Goal: Book appointment/travel/reservation

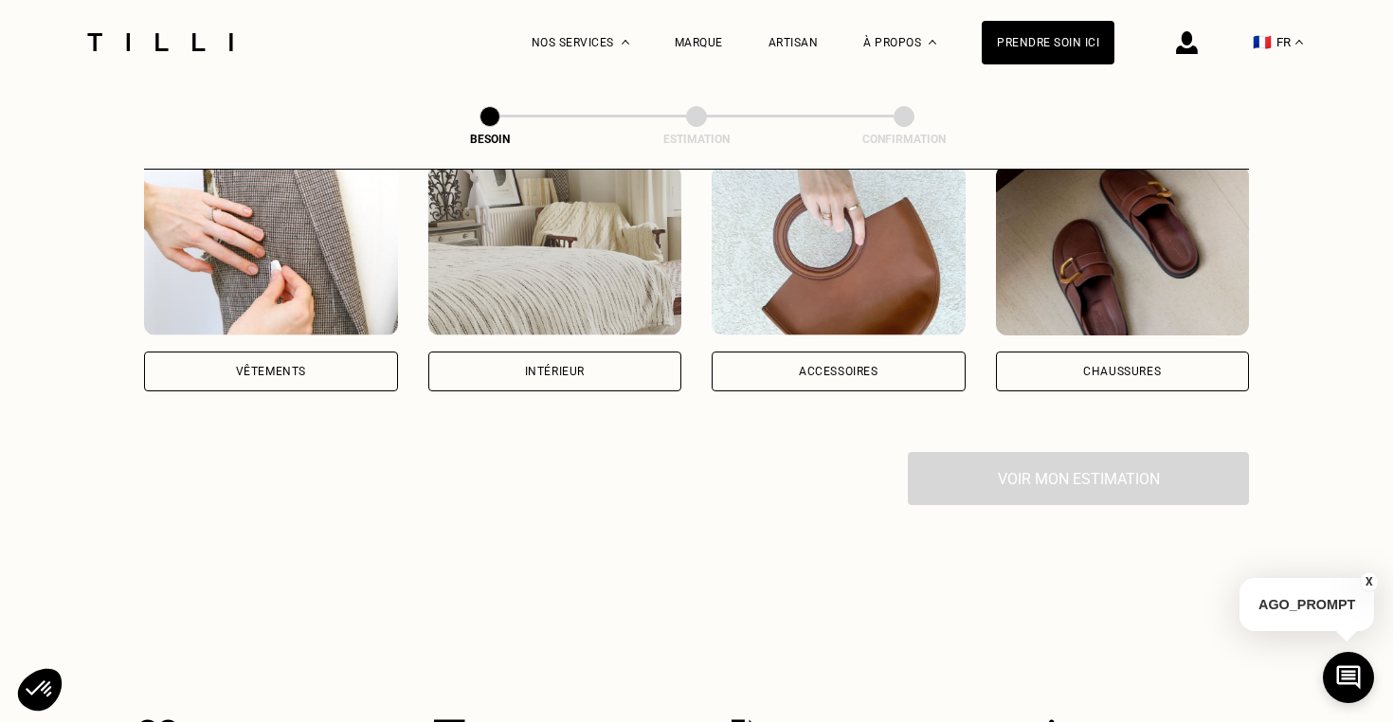
scroll to position [376, 0]
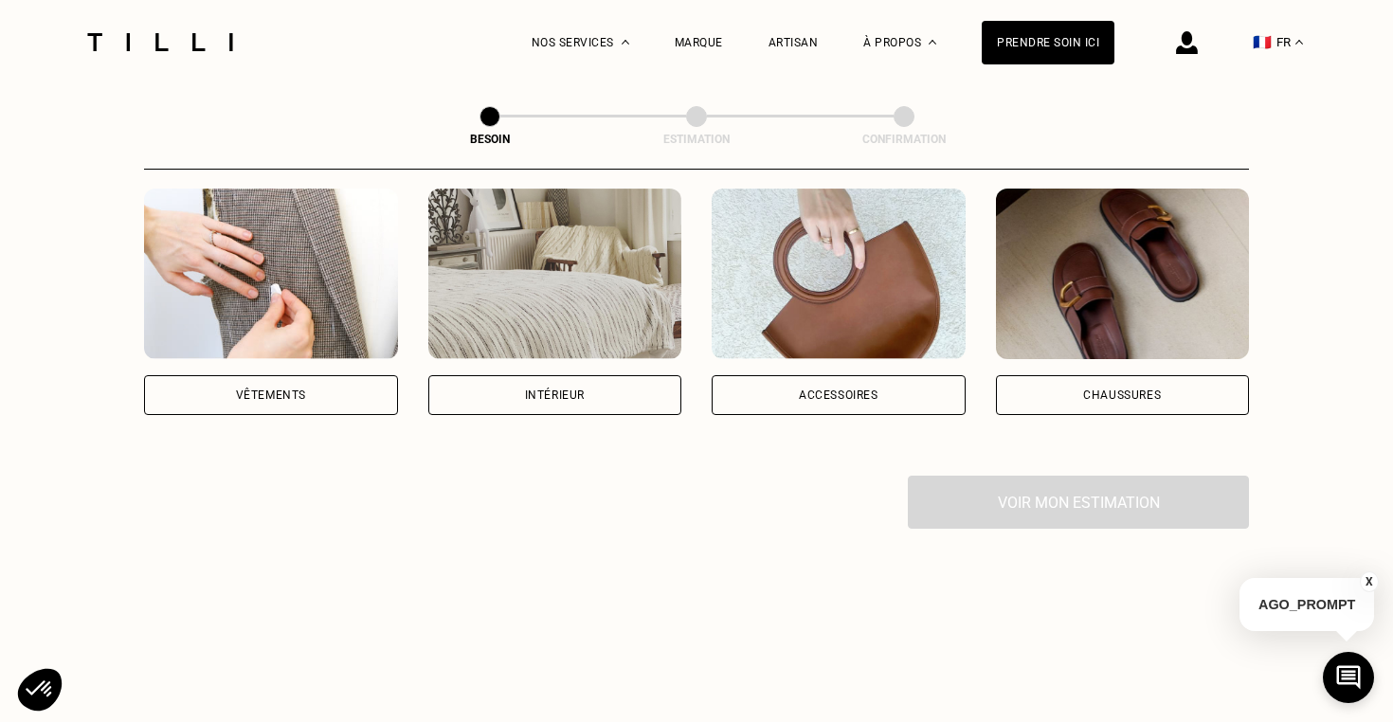
click at [374, 383] on div "Vêtements" at bounding box center [271, 395] width 254 height 40
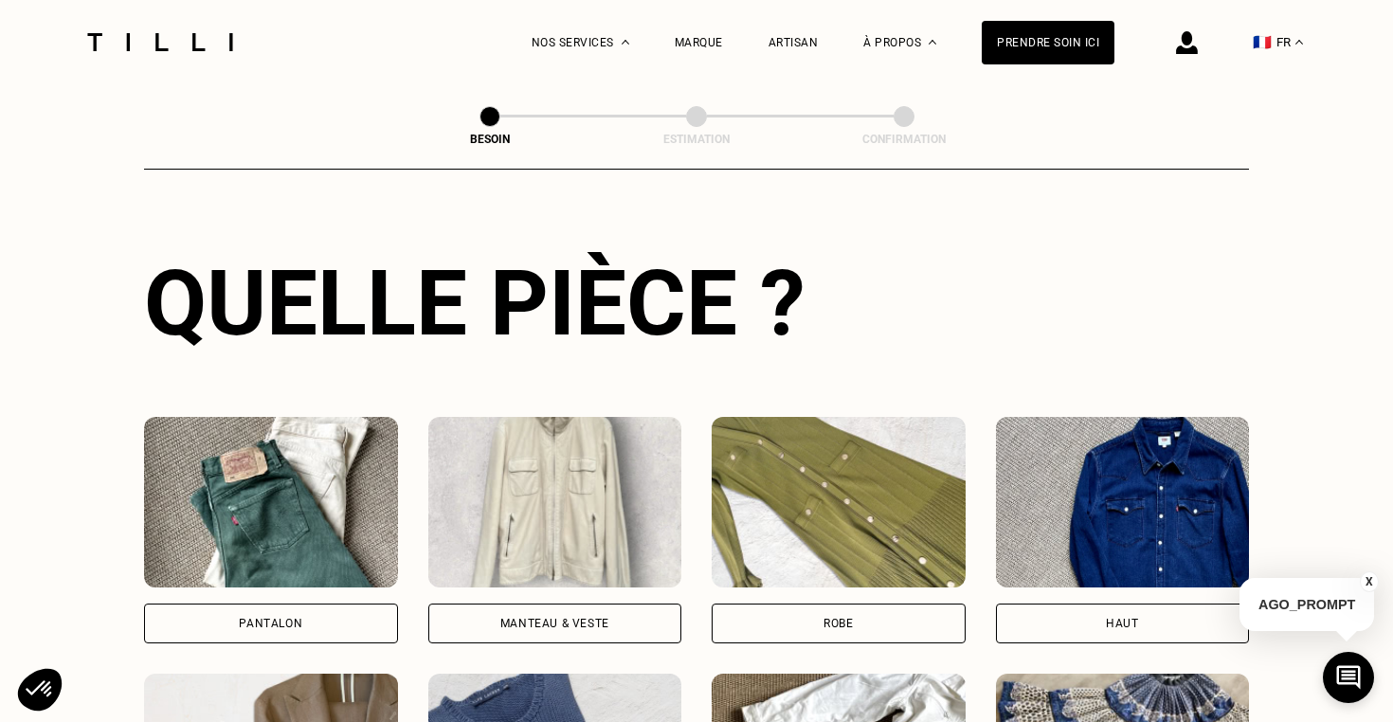
scroll to position [666, 0]
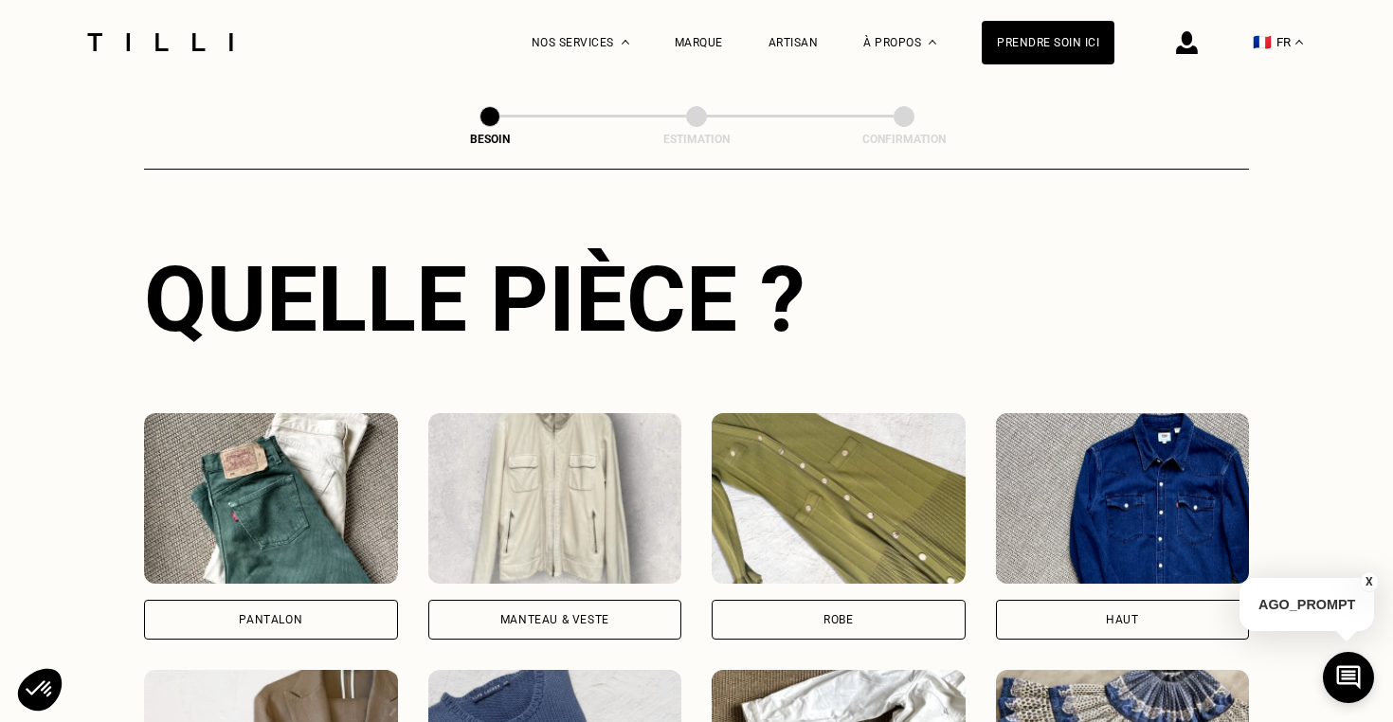
click at [339, 600] on div "Pantalon" at bounding box center [271, 620] width 254 height 40
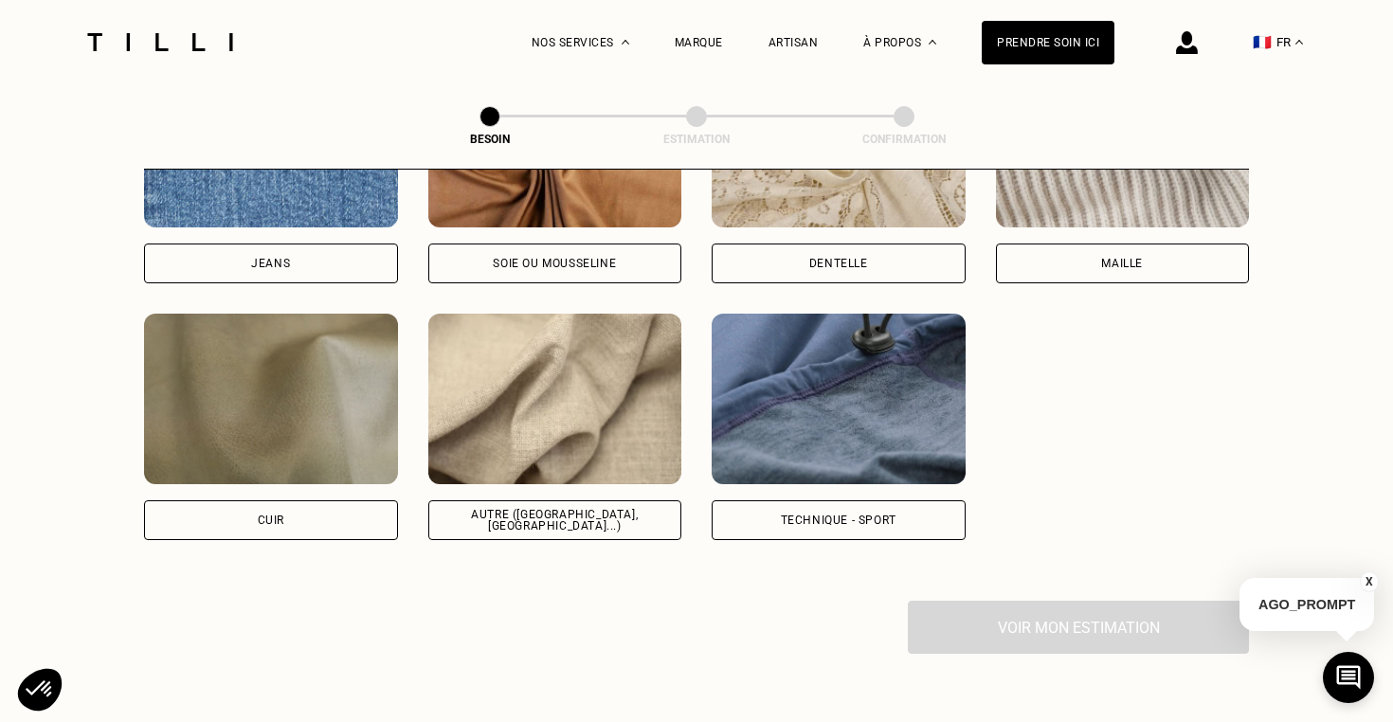
scroll to position [2167, 0]
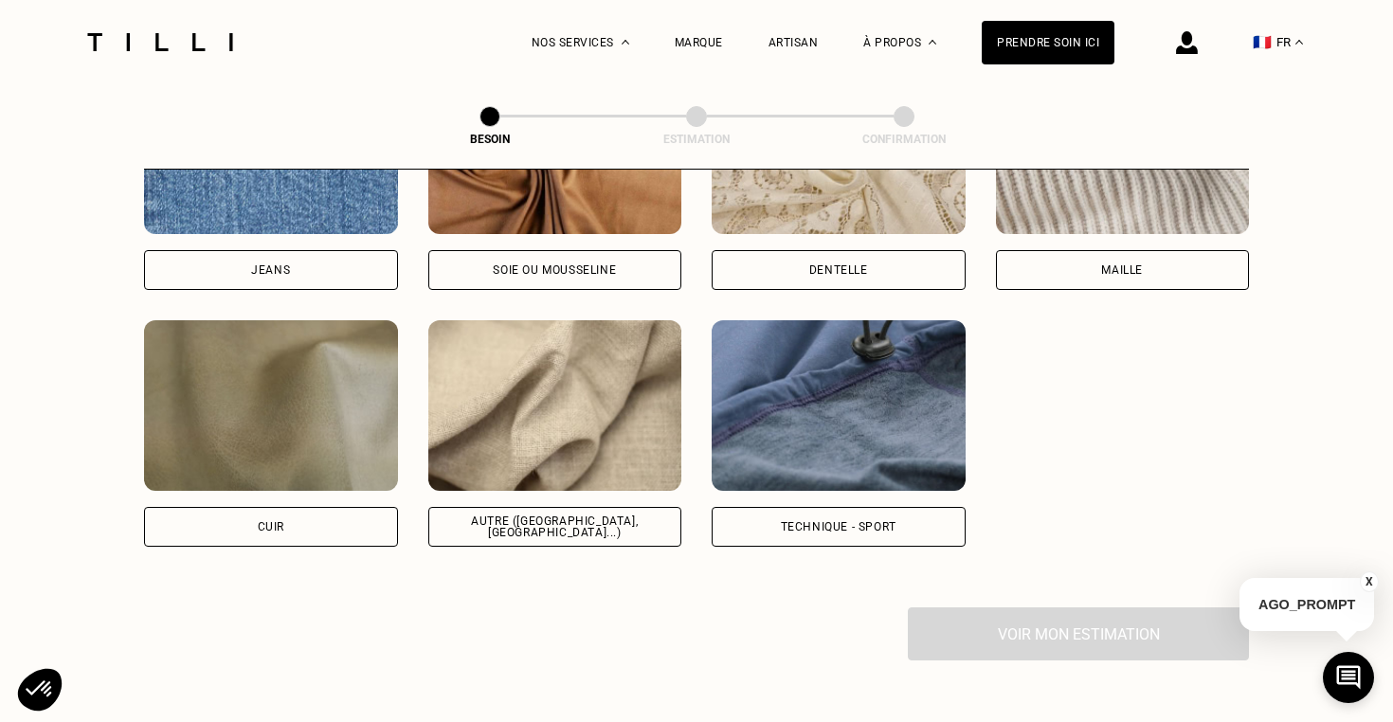
click at [658, 507] on div "Autre ([GEOGRAPHIC_DATA], [GEOGRAPHIC_DATA]...)" at bounding box center [555, 527] width 254 height 40
select select "FR"
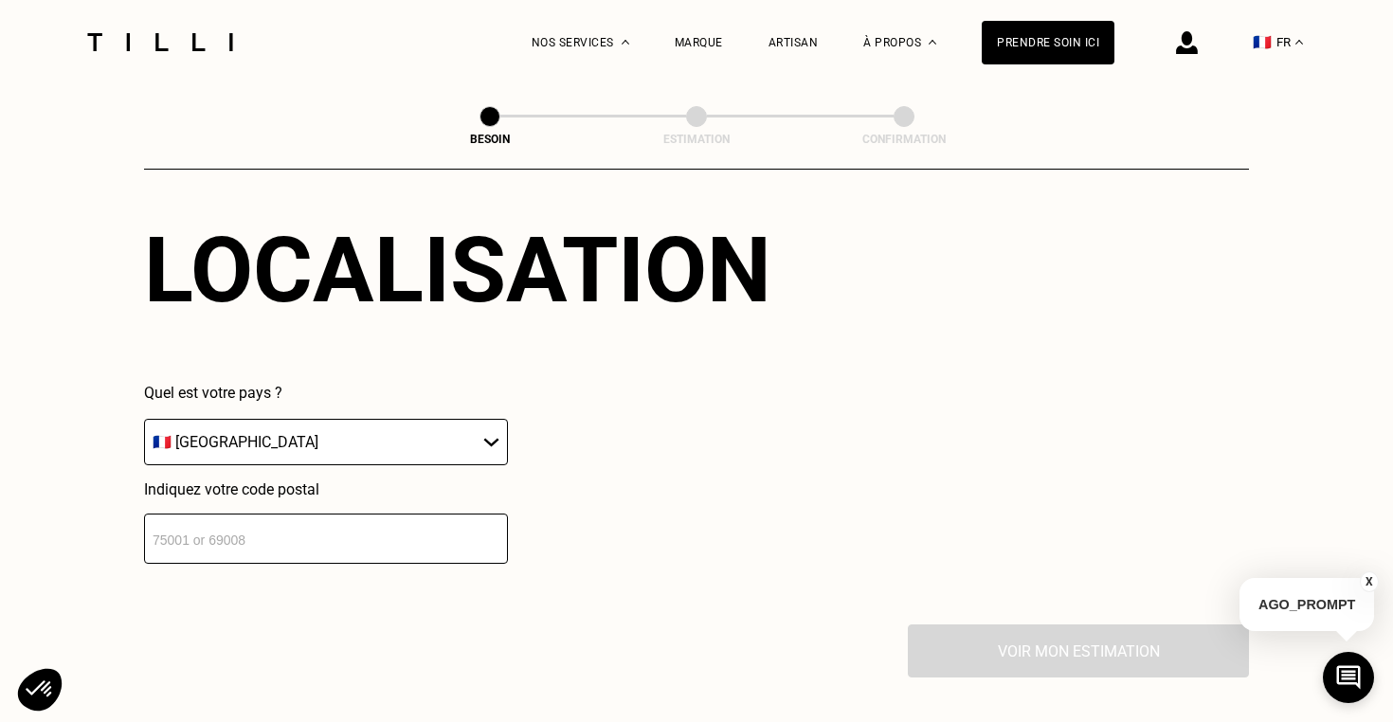
scroll to position [2634, 0]
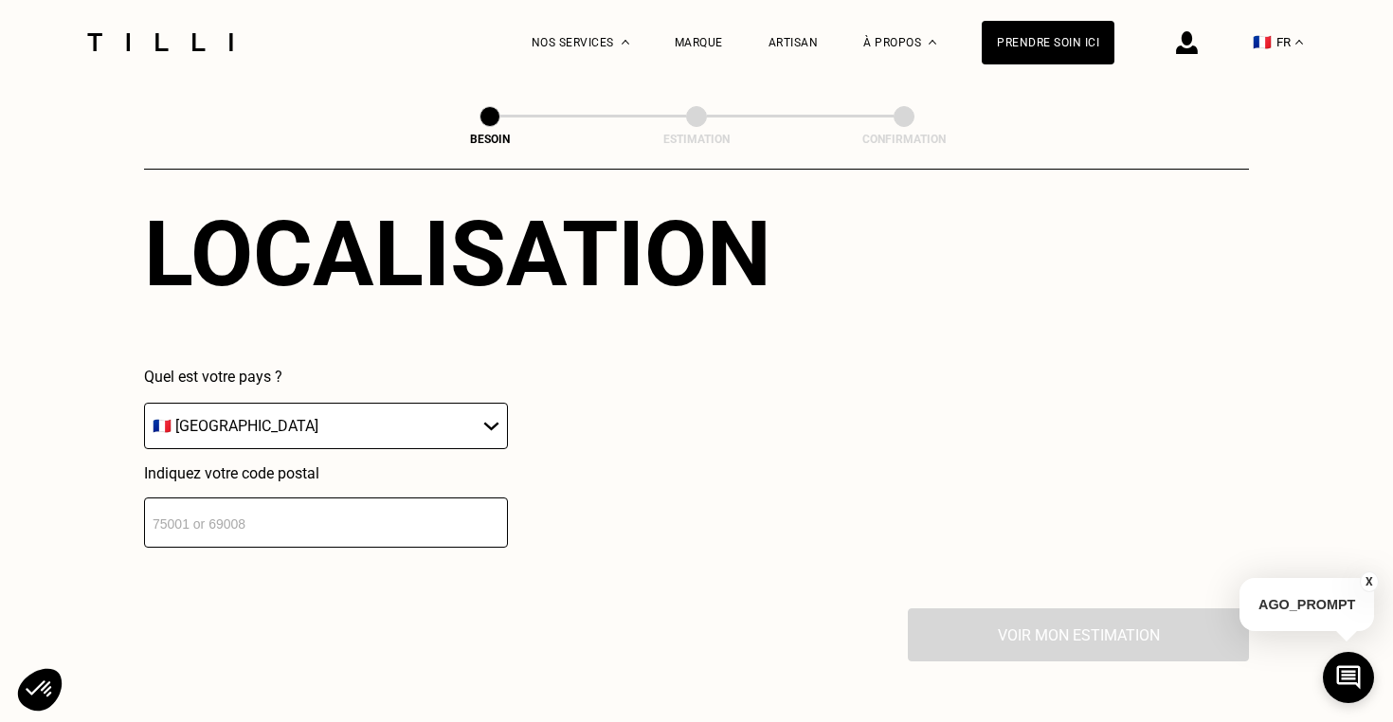
click at [365, 519] on input "number" at bounding box center [326, 522] width 364 height 50
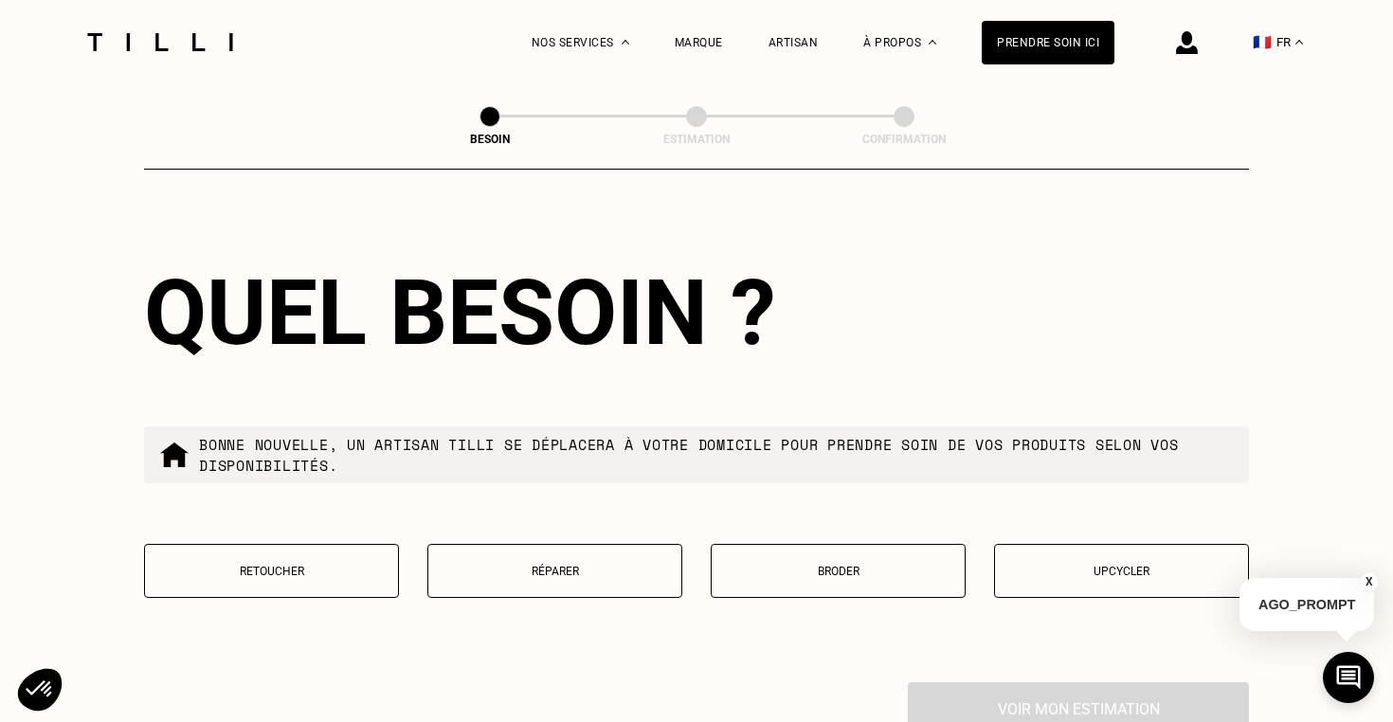
scroll to position [3046, 0]
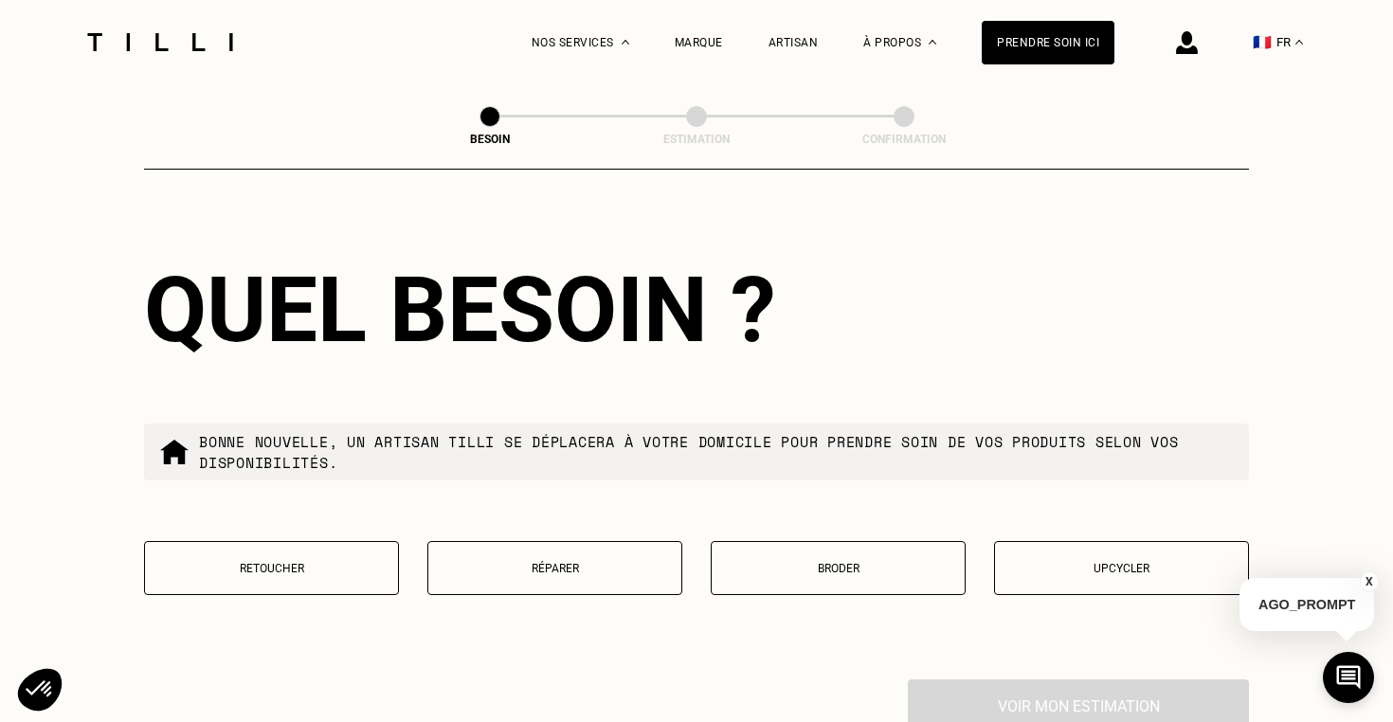
type input "92270"
click at [303, 562] on p "Retoucher" at bounding box center [271, 568] width 234 height 13
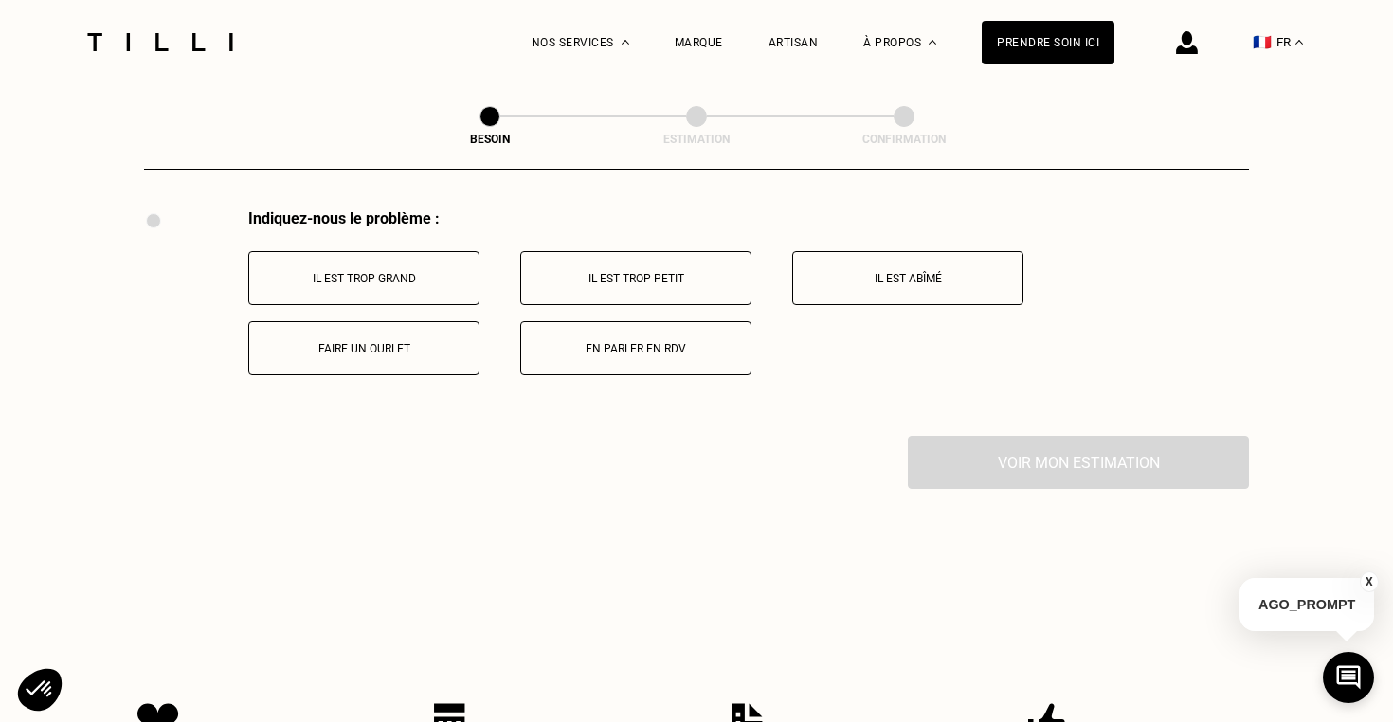
scroll to position [3523, 0]
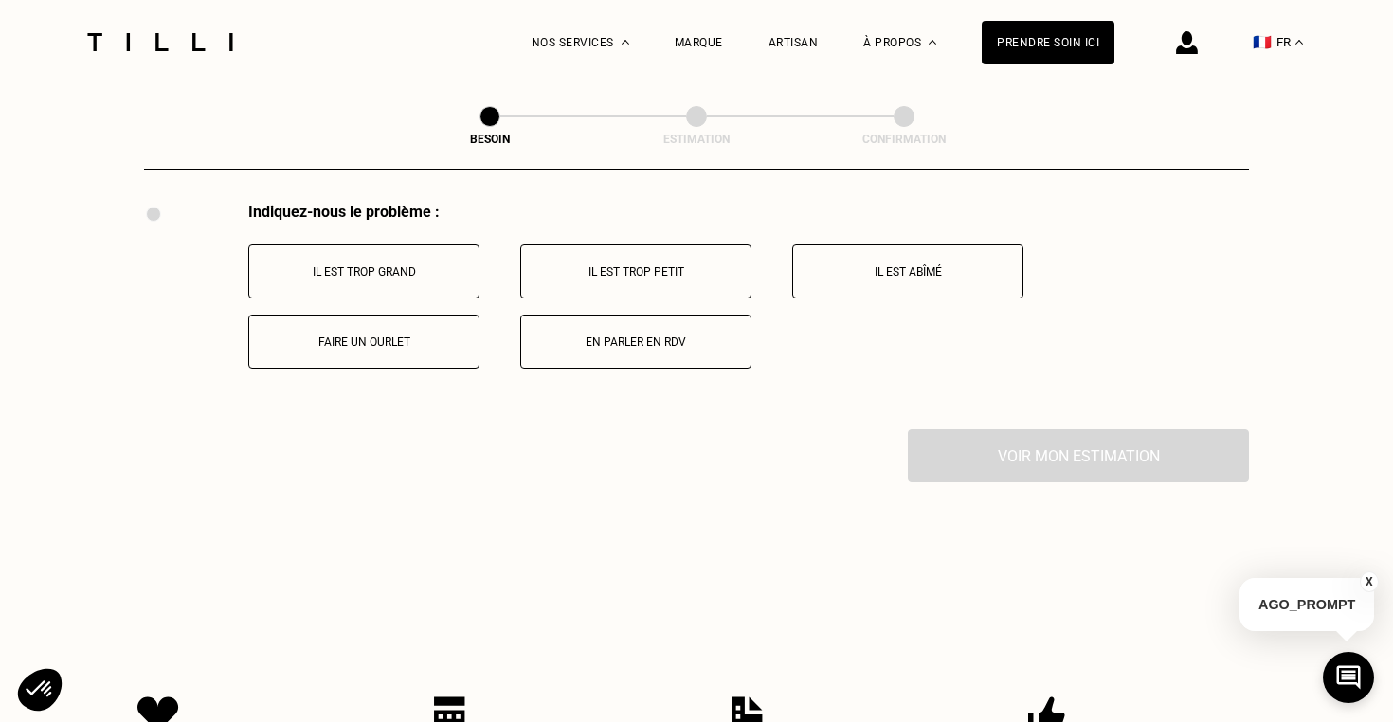
click at [404, 335] on p "Faire un ourlet" at bounding box center [364, 341] width 210 height 13
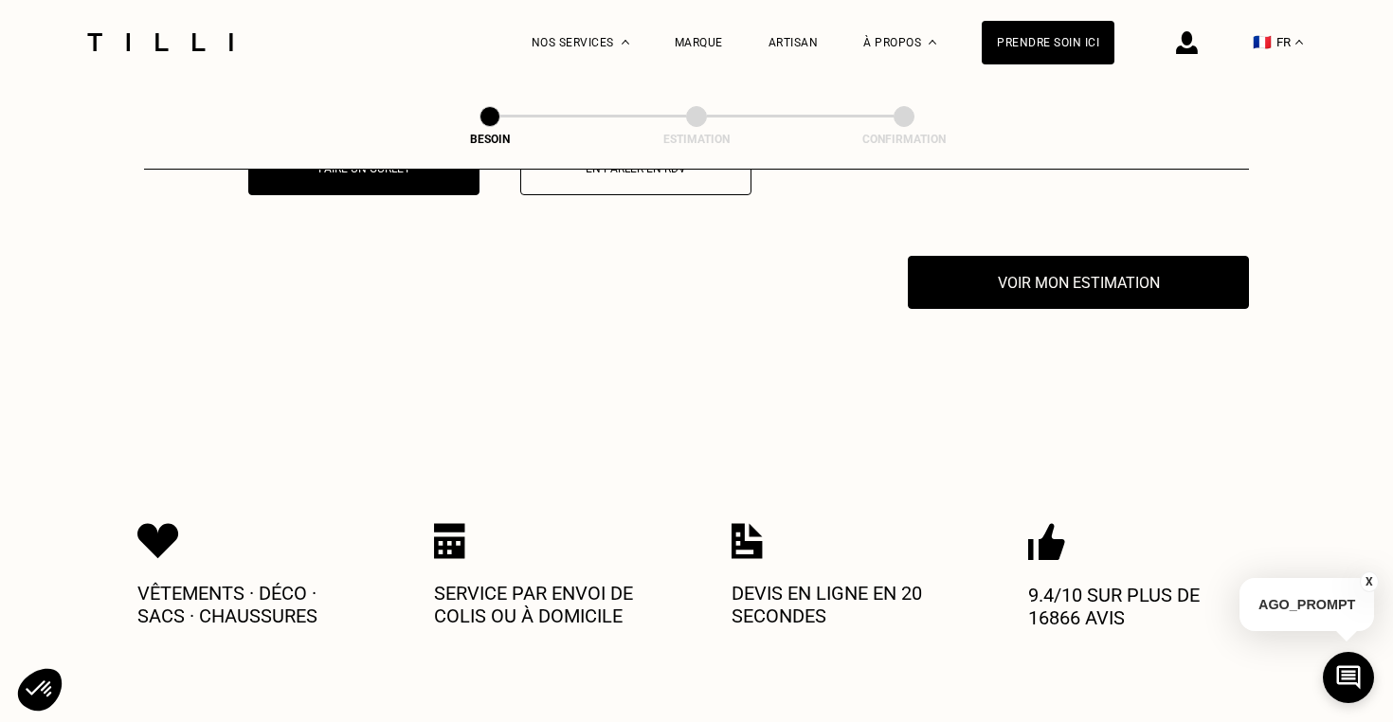
scroll to position [3724, 0]
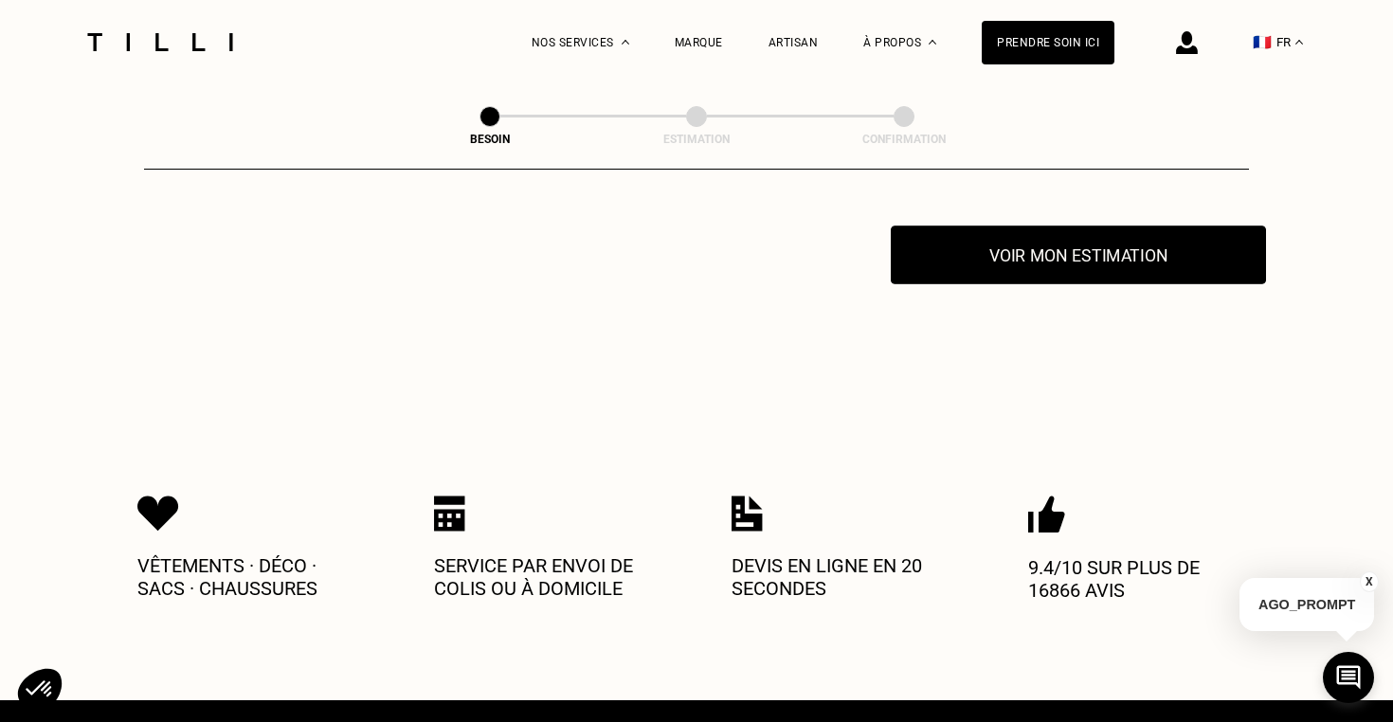
click at [979, 248] on button "Voir mon estimation" at bounding box center [1078, 255] width 375 height 59
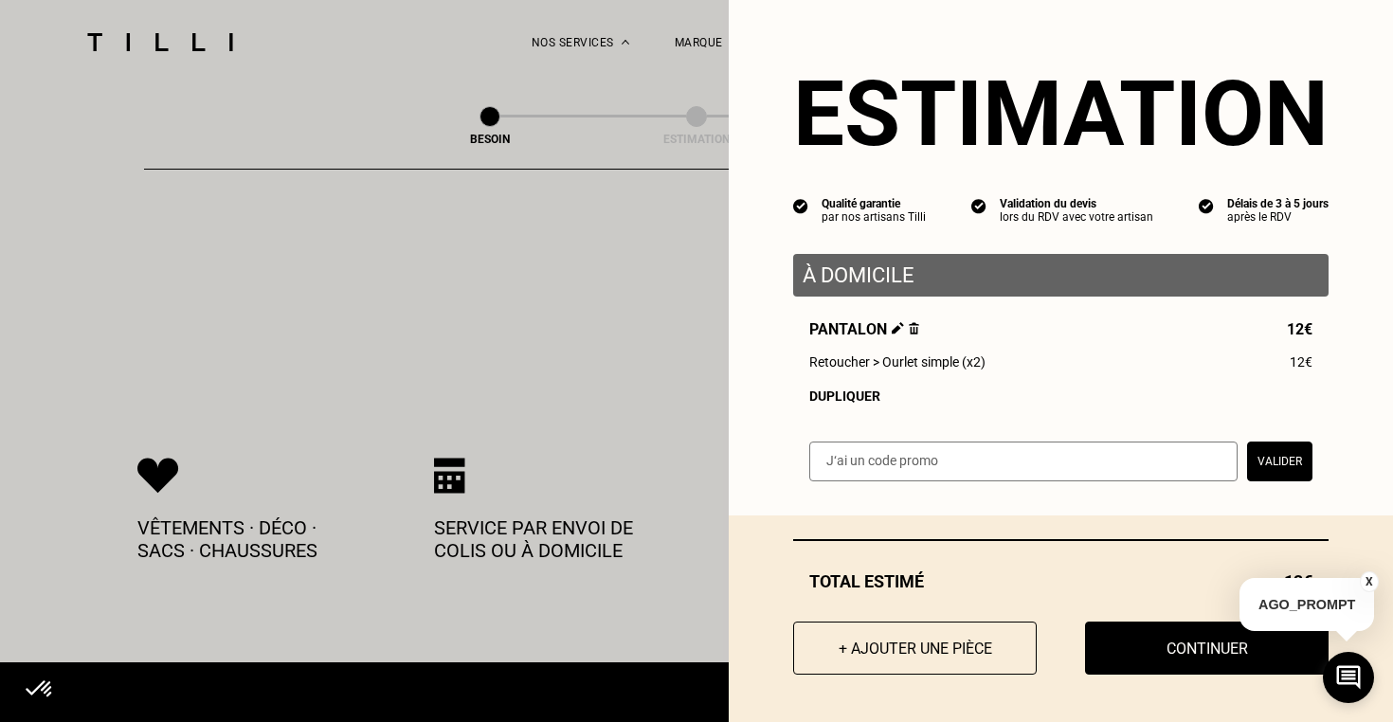
scroll to position [3796, 0]
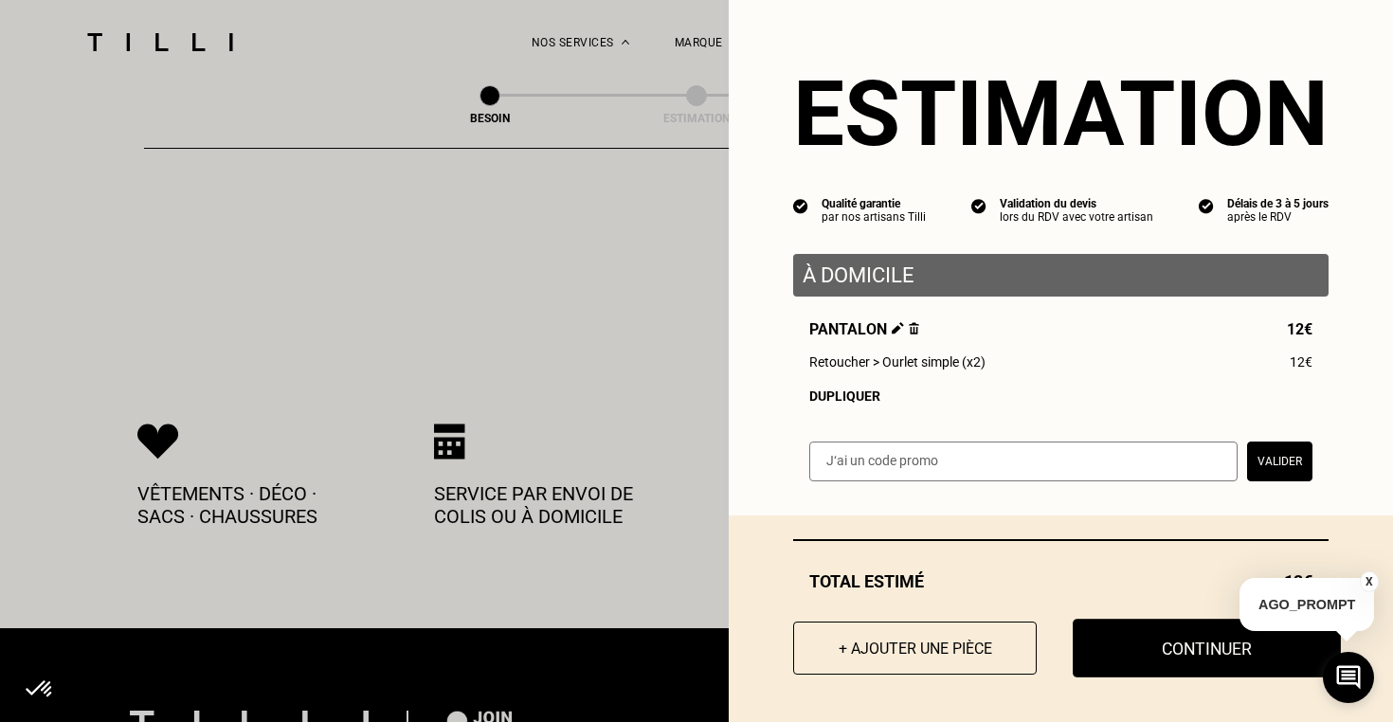
click at [1121, 663] on button "Continuer" at bounding box center [1207, 648] width 268 height 59
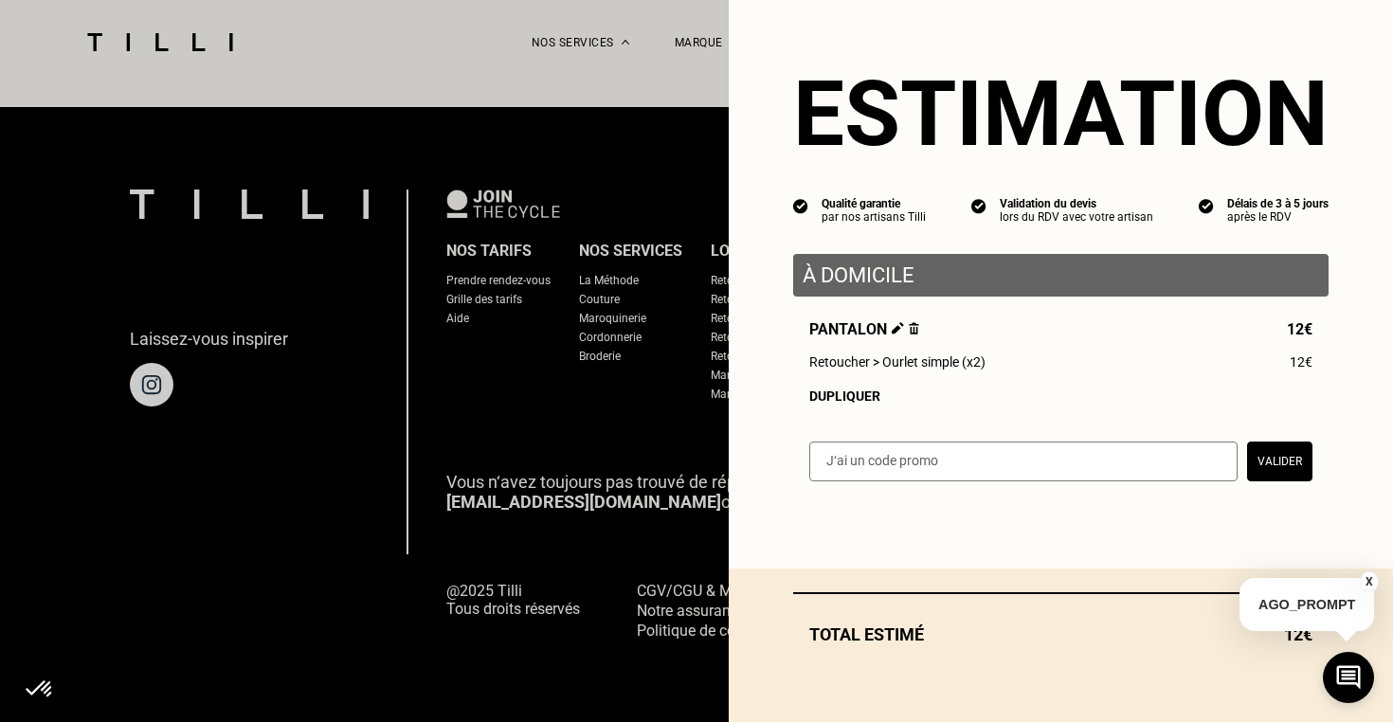
scroll to position [1194, 0]
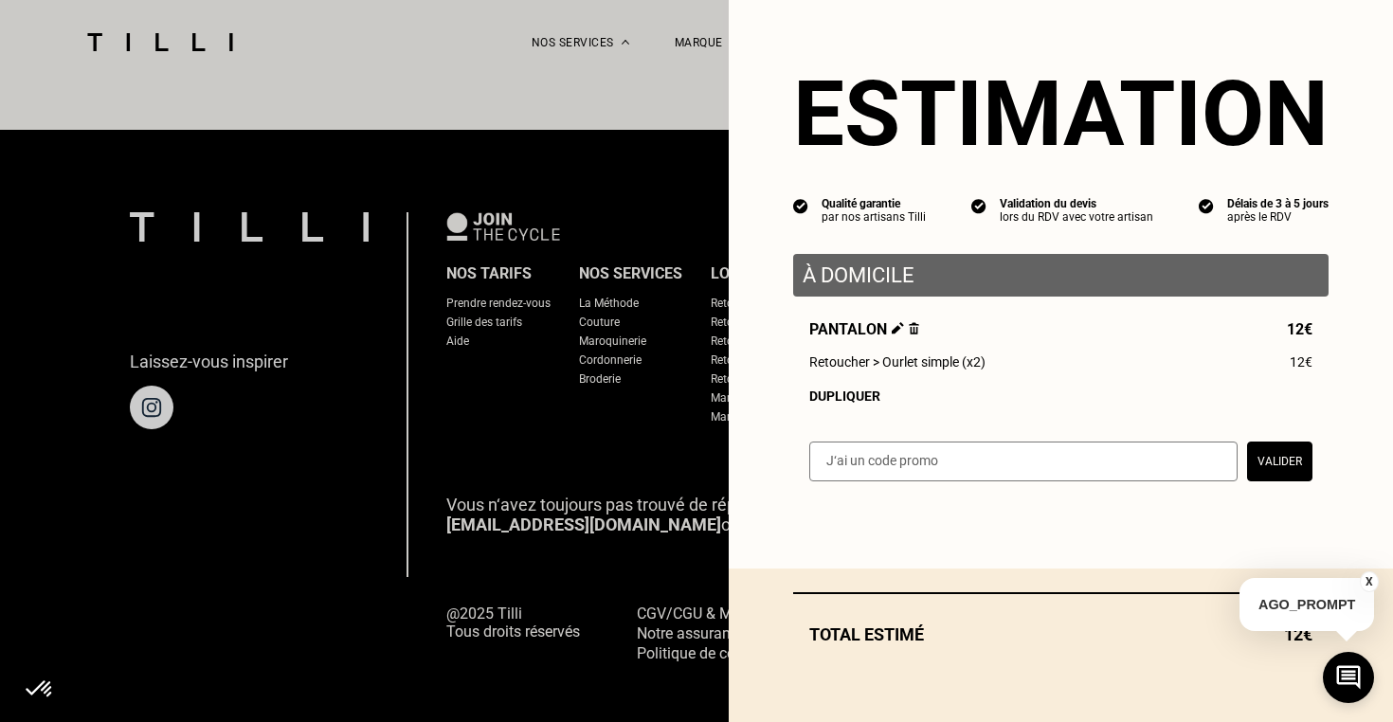
select select "FR"
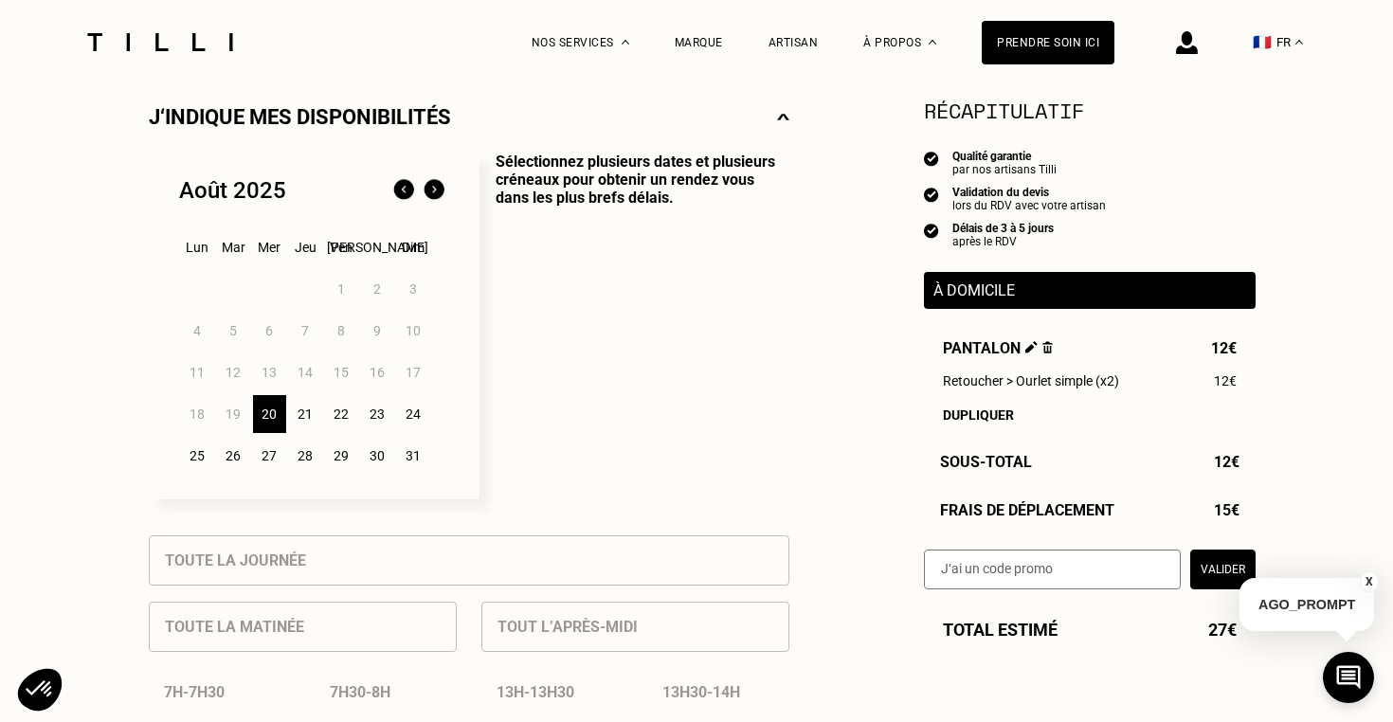
scroll to position [435, 0]
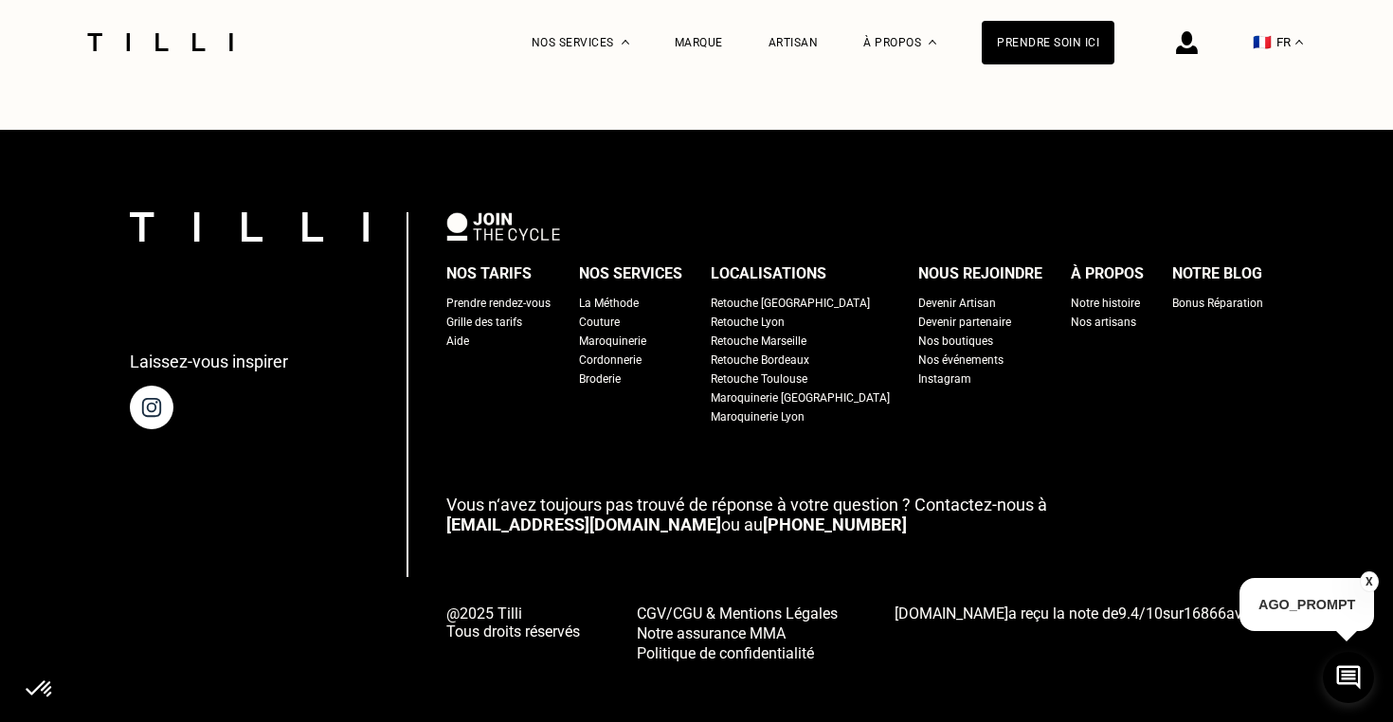
scroll to position [5743, 0]
